Goal: Information Seeking & Learning: Find specific page/section

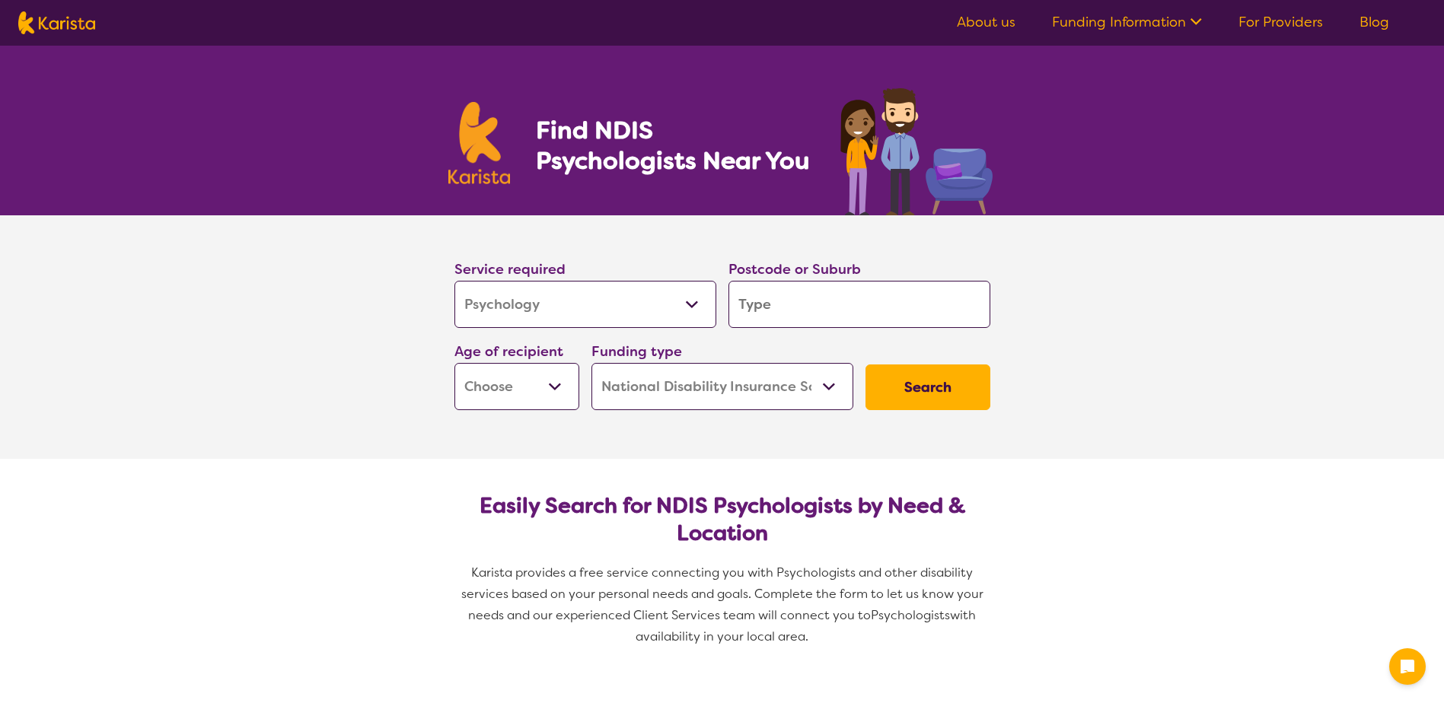
select select "Psychology"
select select "NDIS"
select select "Psychology"
select select "NDIS"
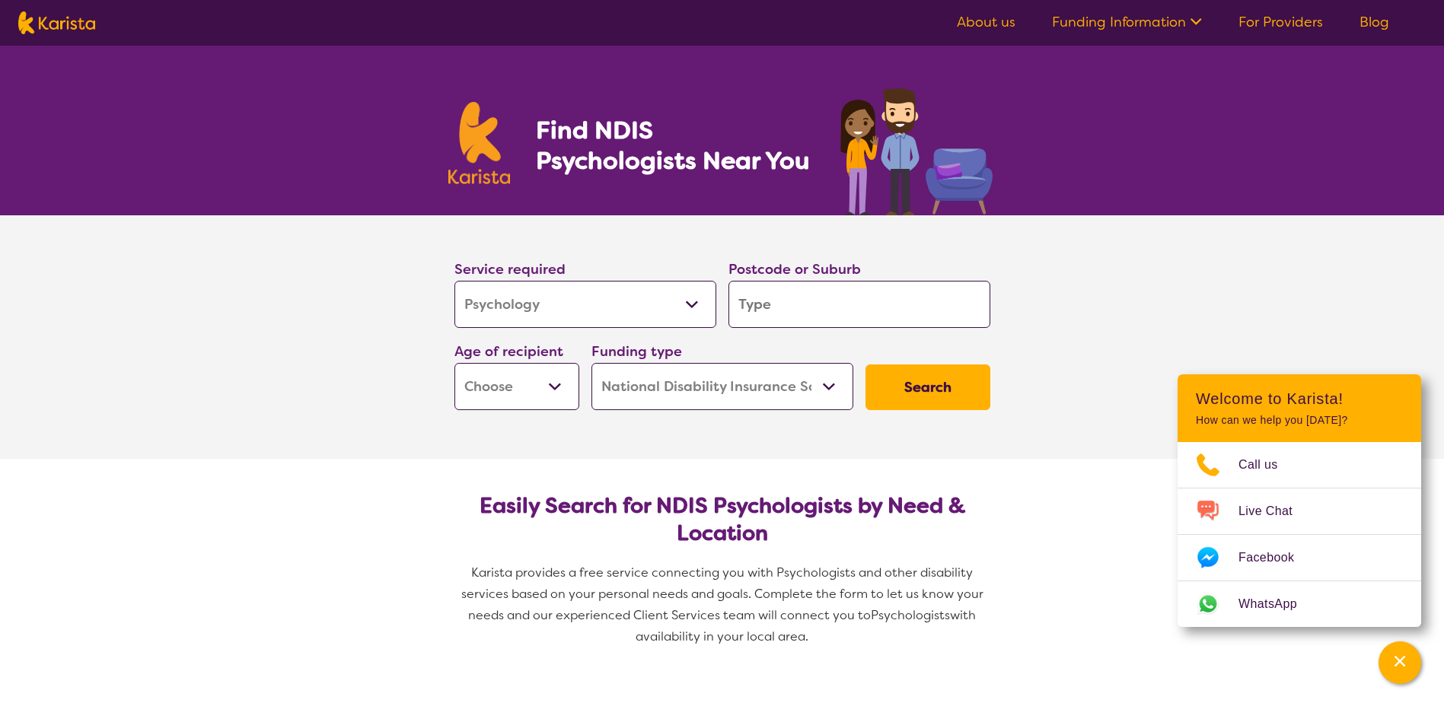
click at [827, 314] on input "search" at bounding box center [859, 304] width 262 height 47
type input "2"
type input "23"
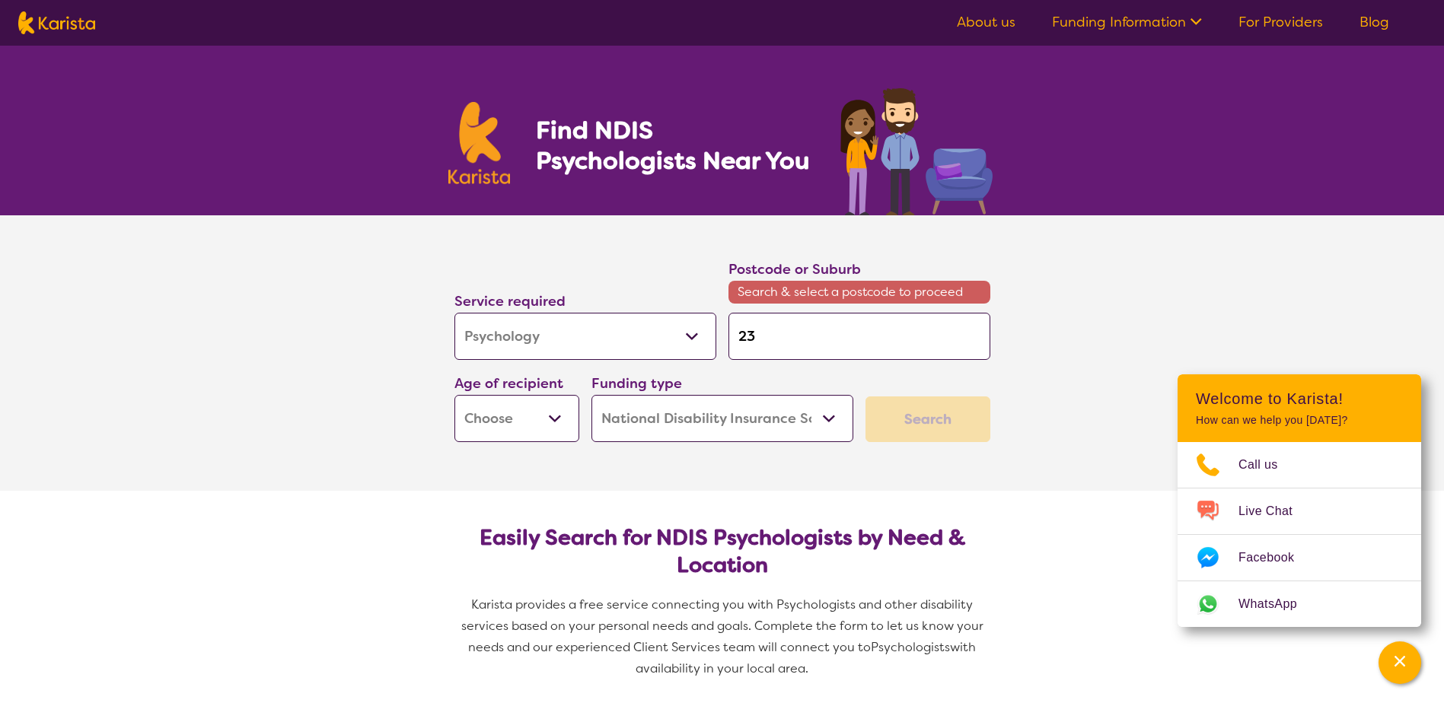
type input "232"
type input "2320"
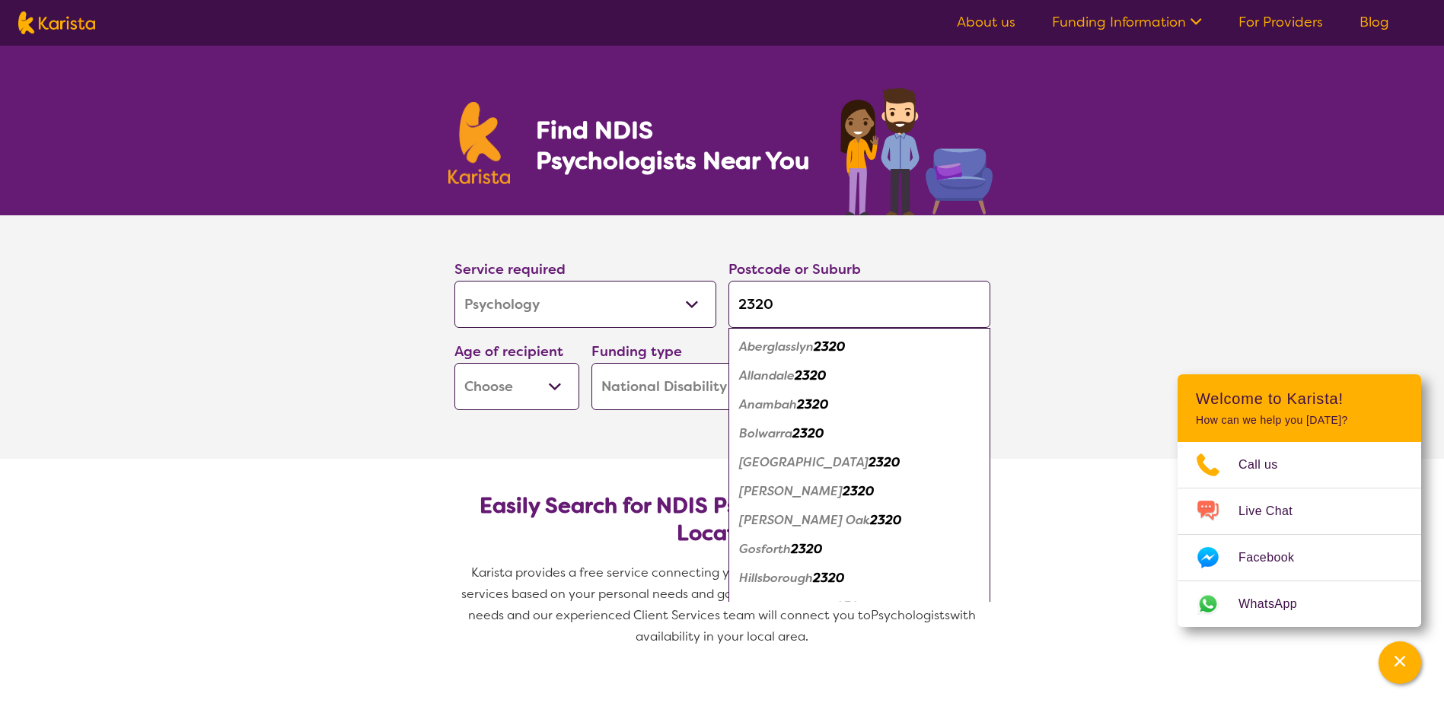
type input "2320"
click at [556, 387] on select "Early Childhood - 0 to 9 Child - 10 to 11 Adolescent - 12 to 17 Adult - 18 to 6…" at bounding box center [516, 386] width 125 height 47
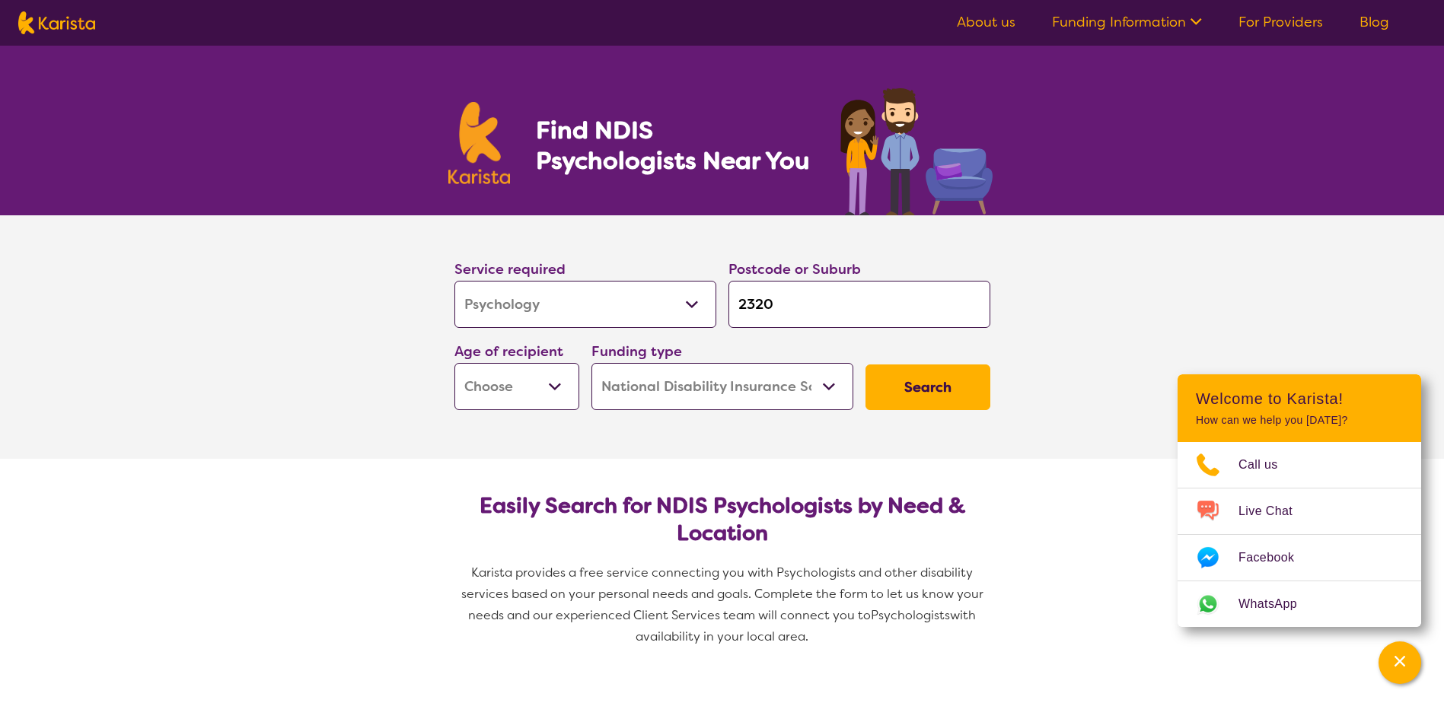
select select "AD"
click at [454, 363] on select "Early Childhood - 0 to 9 Child - 10 to 11 Adolescent - 12 to 17 Adult - 18 to 6…" at bounding box center [516, 386] width 125 height 47
select select "AD"
click at [805, 381] on select "Home Care Package (HCP) National Disability Insurance Scheme (NDIS) I don't know" at bounding box center [722, 386] width 262 height 47
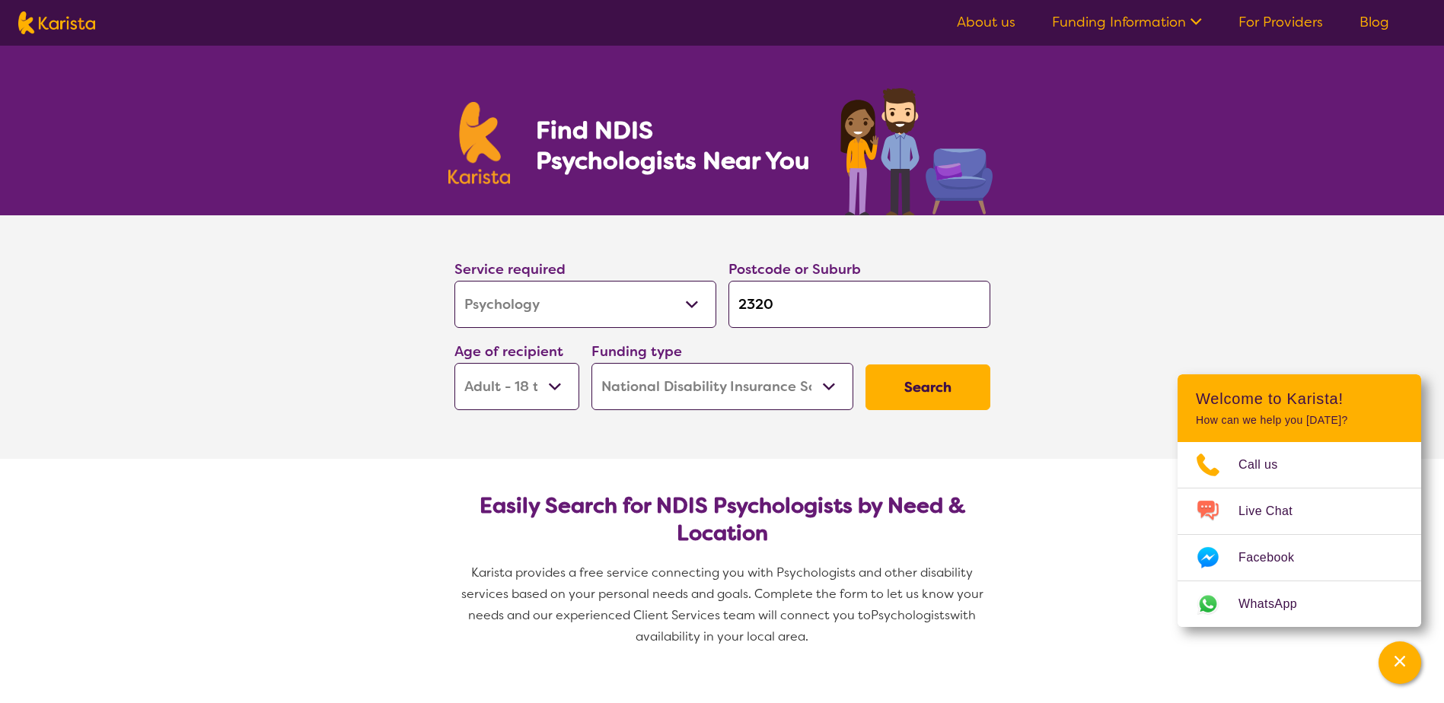
click at [888, 384] on button "Search" at bounding box center [927, 388] width 125 height 46
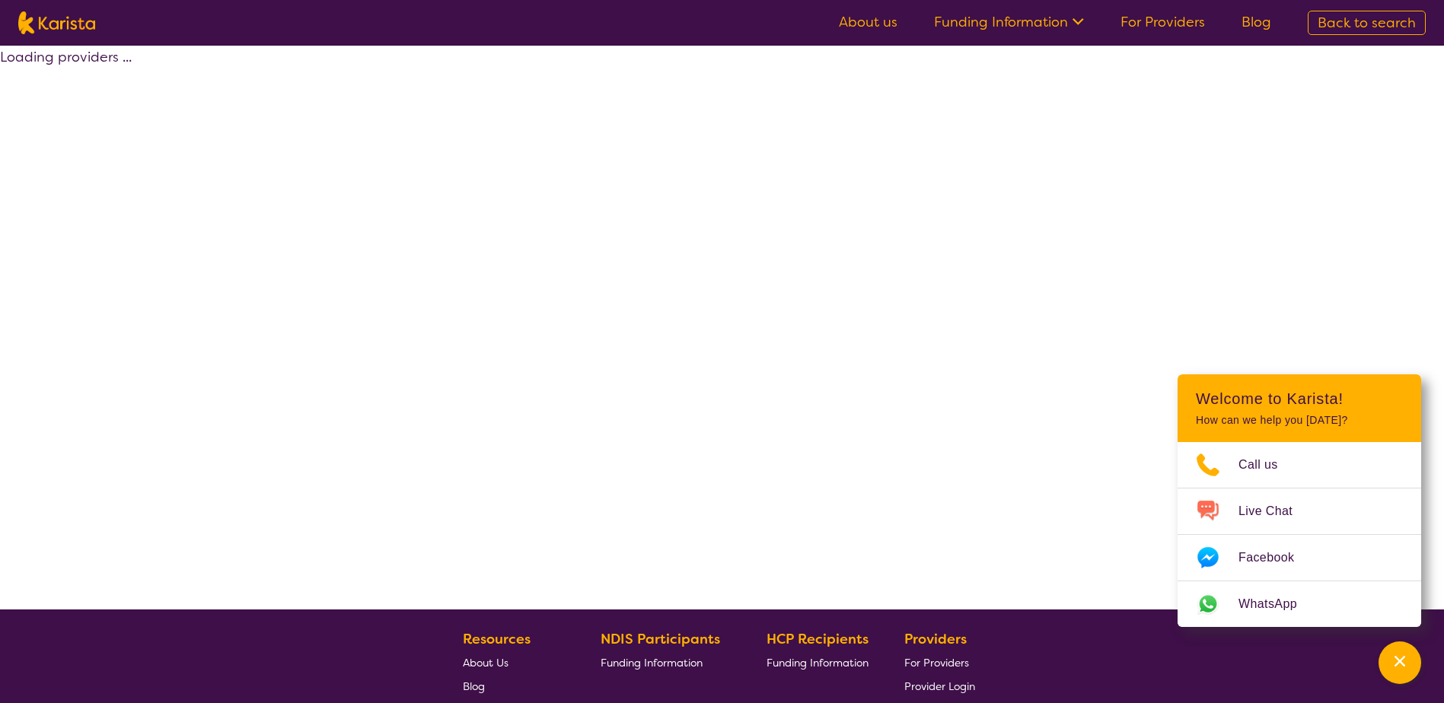
select select "by_score"
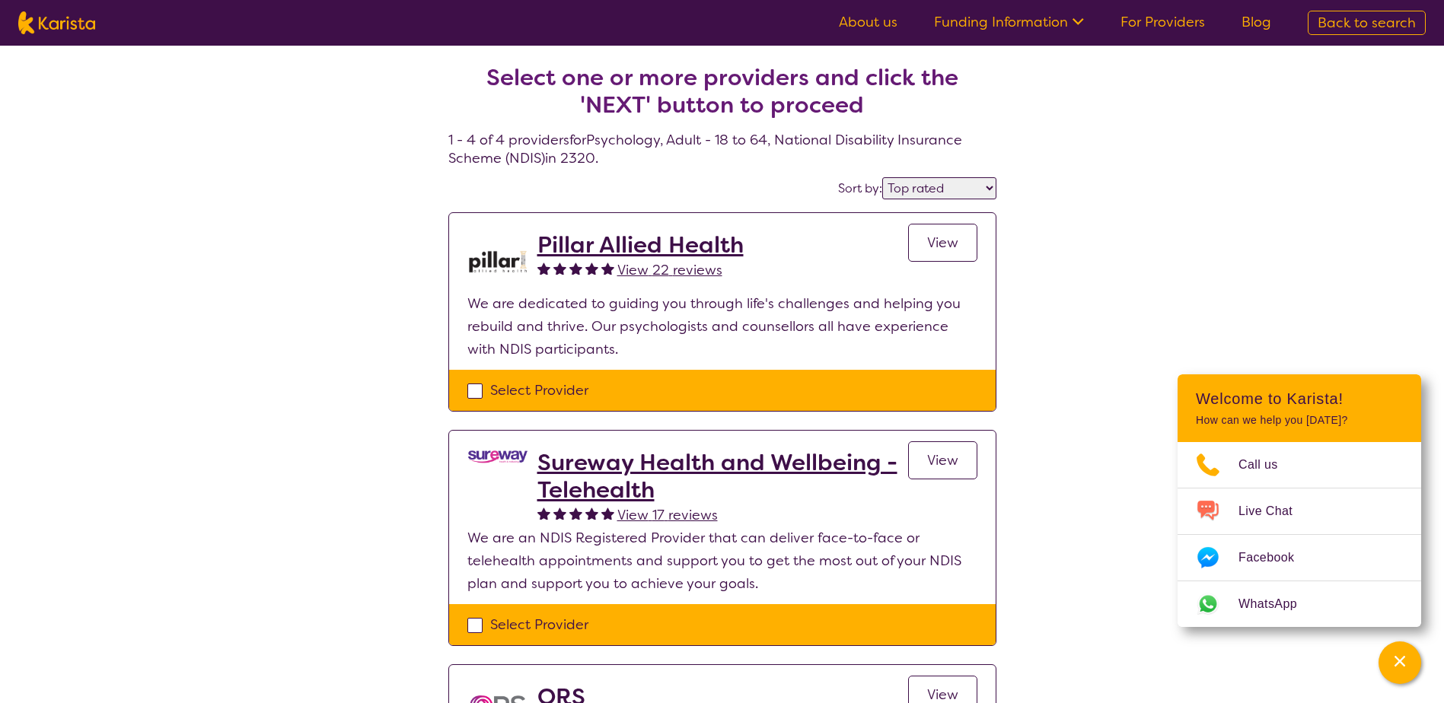
click at [918, 186] on select "Highly reviewed Top rated" at bounding box center [939, 188] width 114 height 22
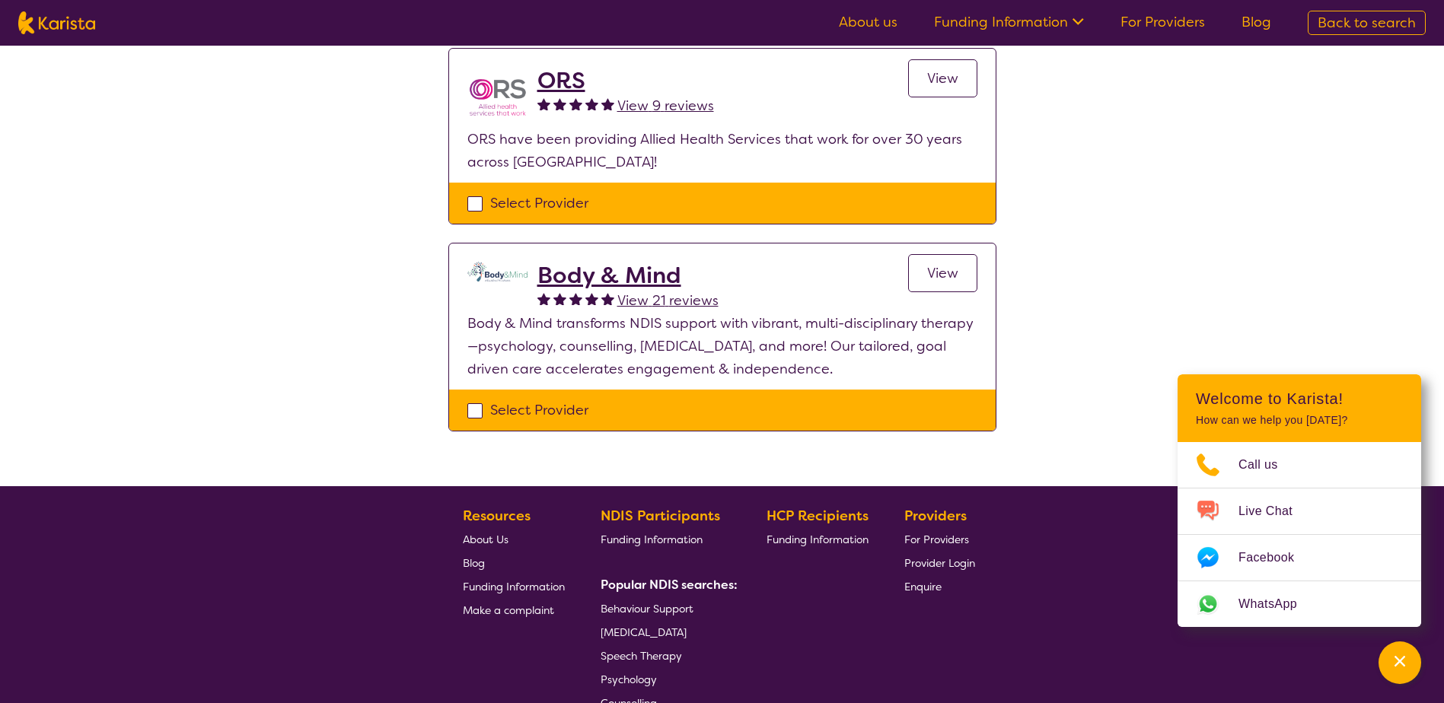
scroll to position [685, 0]
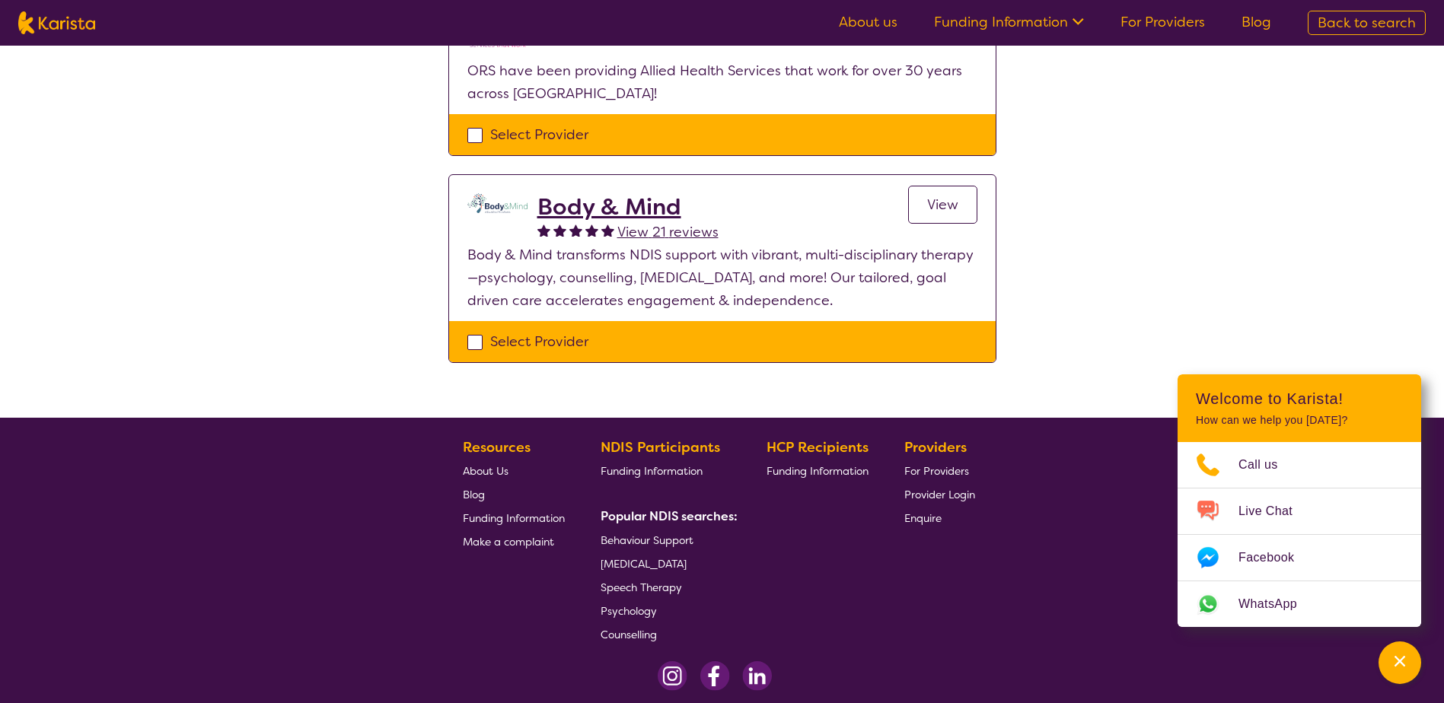
click at [569, 210] on h2 "Body & Mind" at bounding box center [627, 206] width 181 height 27
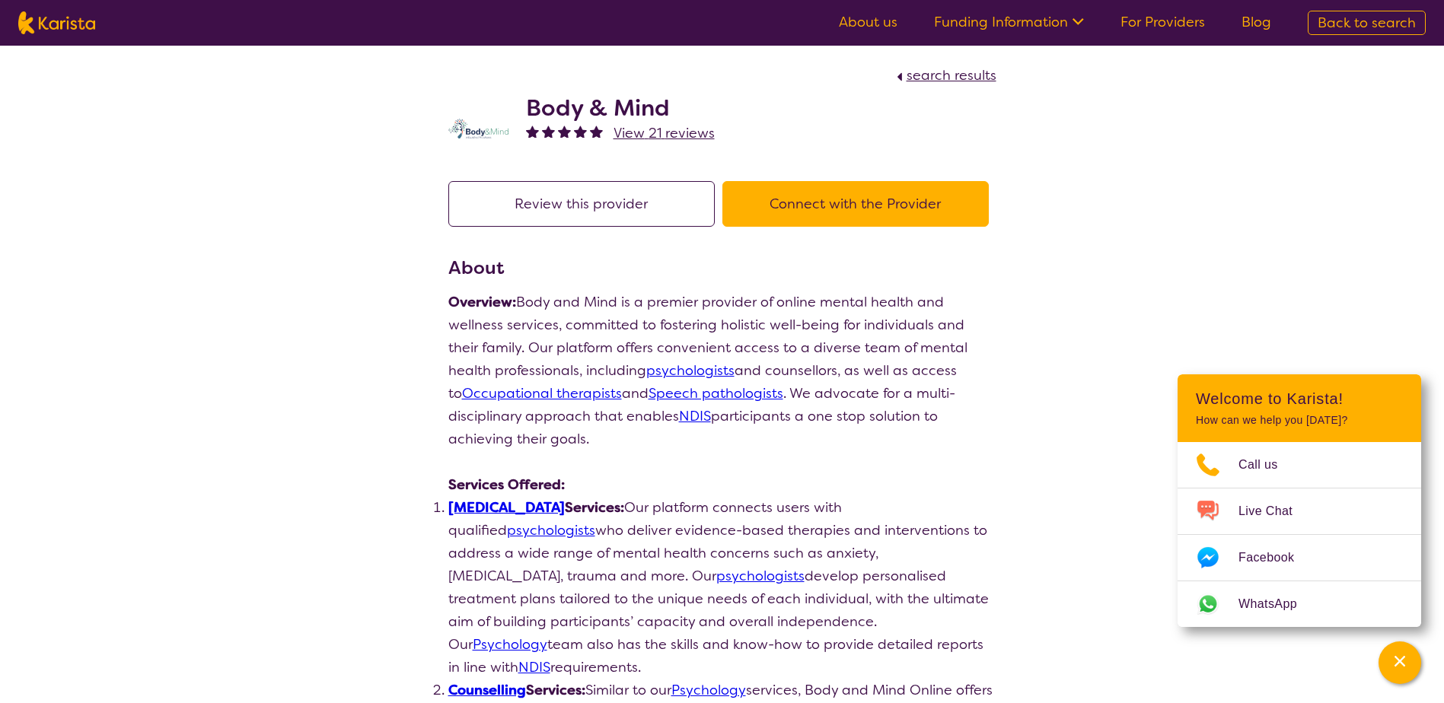
select select "by_score"
